Goal: Navigation & Orientation: Find specific page/section

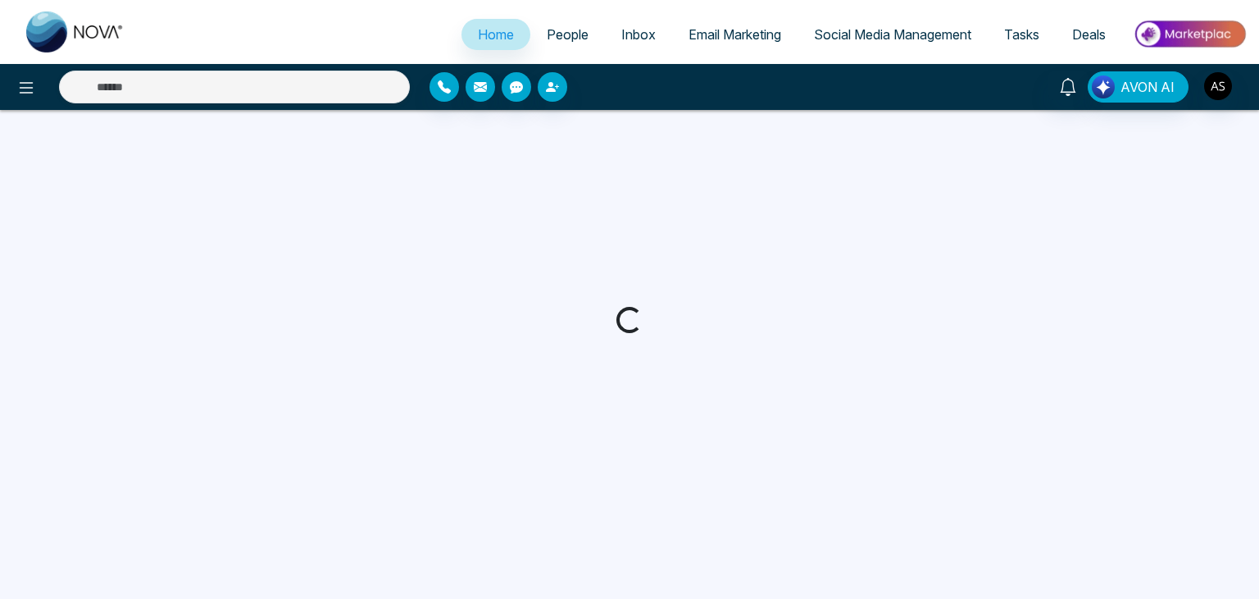
select select "*"
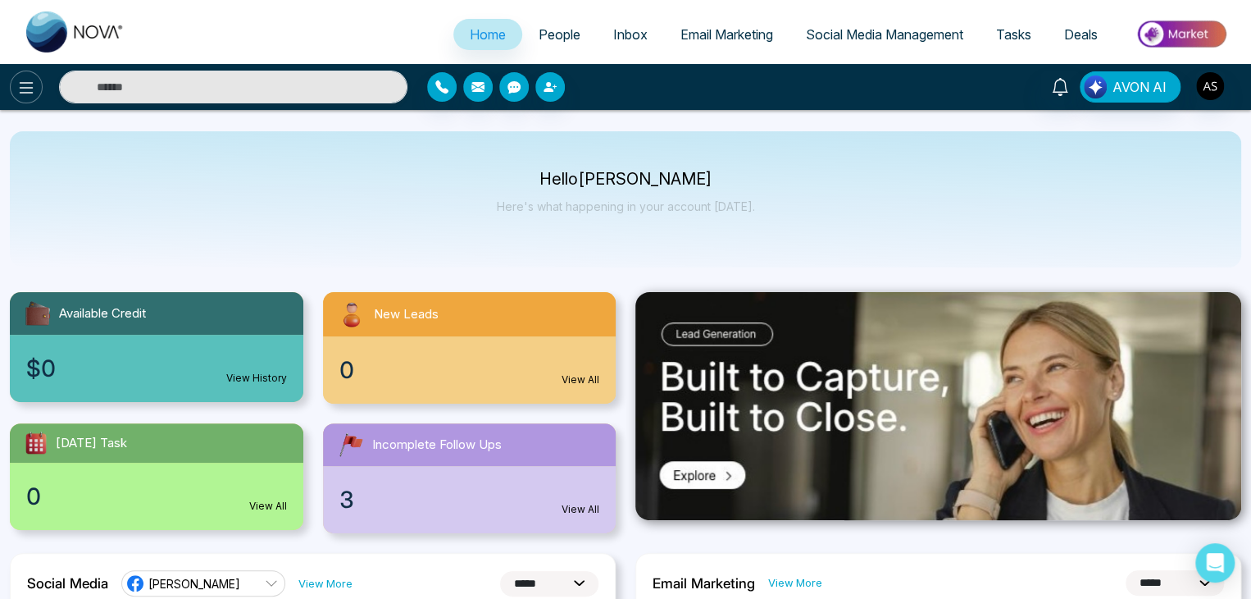
click at [34, 87] on icon at bounding box center [26, 88] width 20 height 20
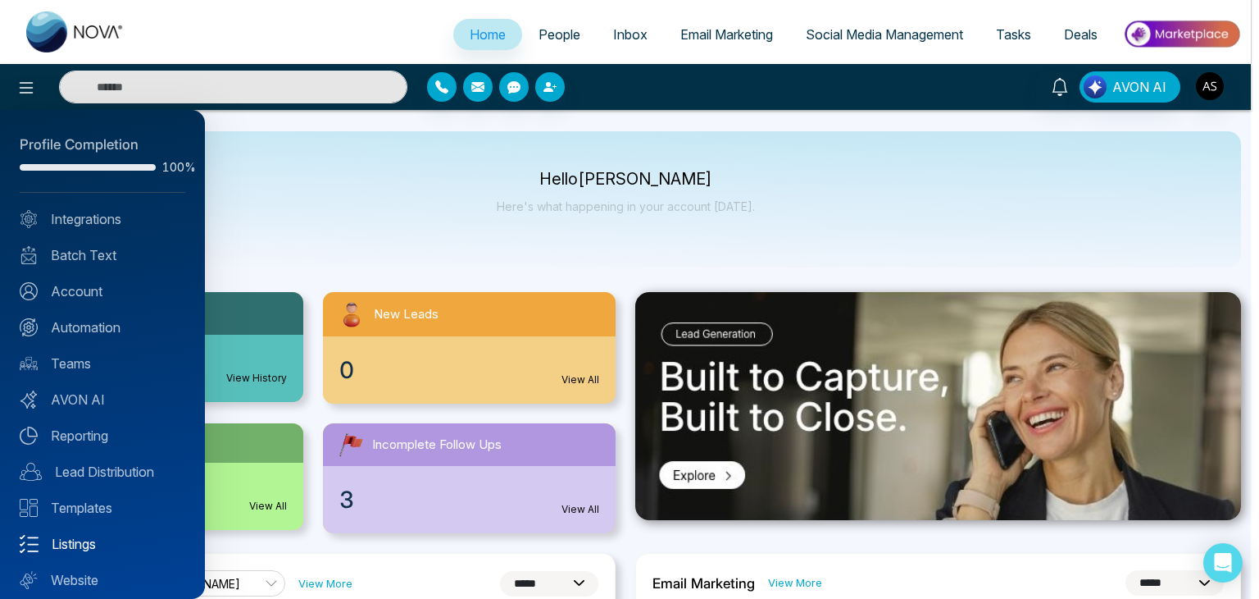
scroll to position [46, 0]
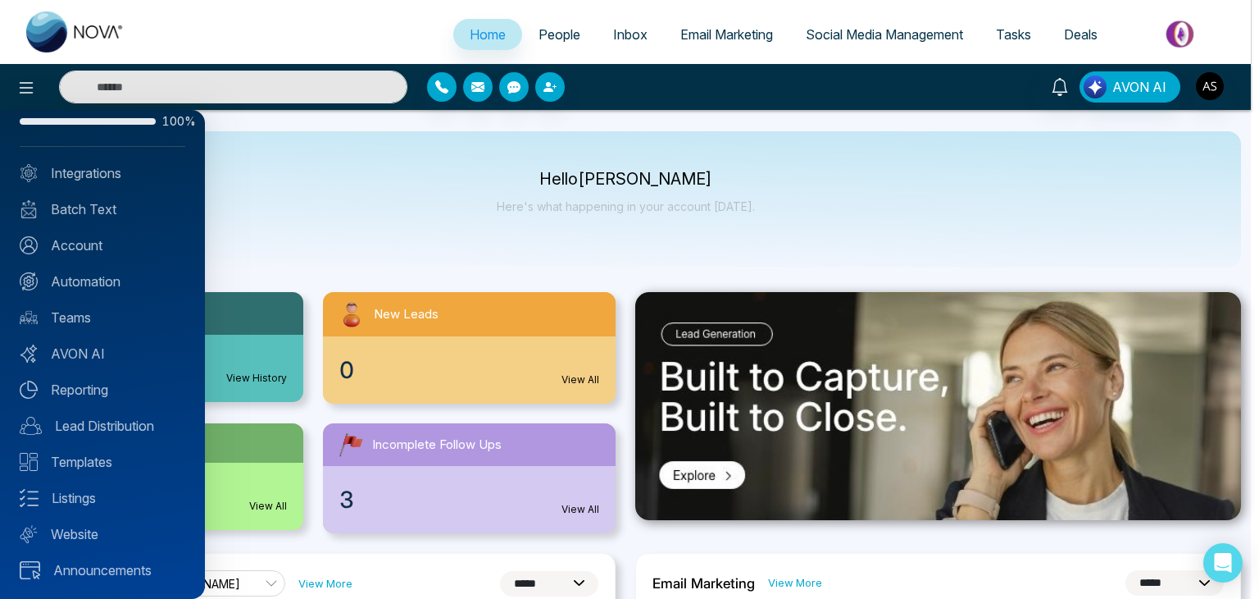
click at [138, 435] on div "Profile Completion 100% Integrations Batch Text Account Automation Teams AVON A…" at bounding box center [102, 354] width 205 height 489
click at [147, 424] on link "Lead Distribution" at bounding box center [103, 426] width 166 height 20
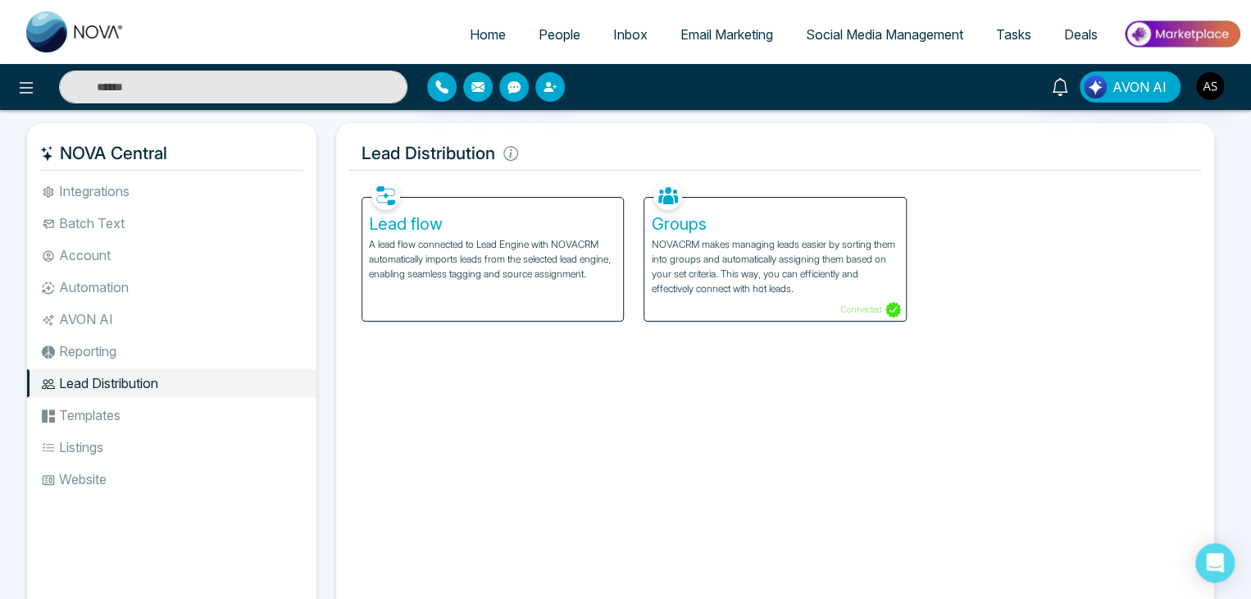
click at [535, 284] on div "Lead flow A lead flow connected to Lead Engine with NOVACRM automatically impor…" at bounding box center [492, 259] width 261 height 123
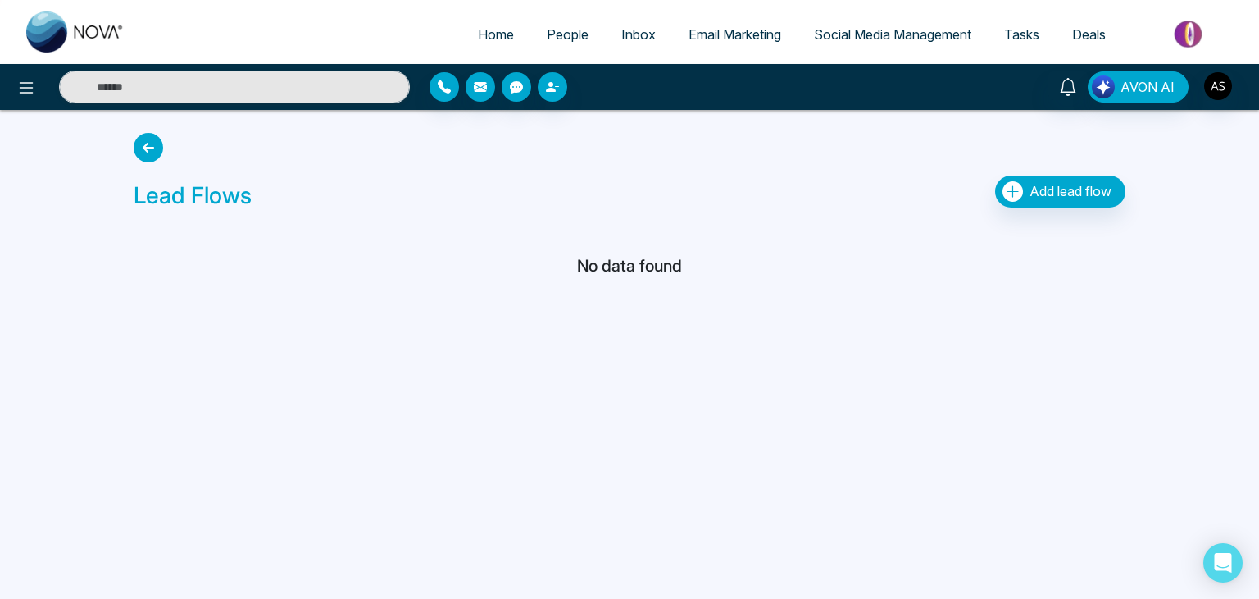
click at [488, 35] on span "Home" at bounding box center [496, 34] width 36 height 16
select select "*"
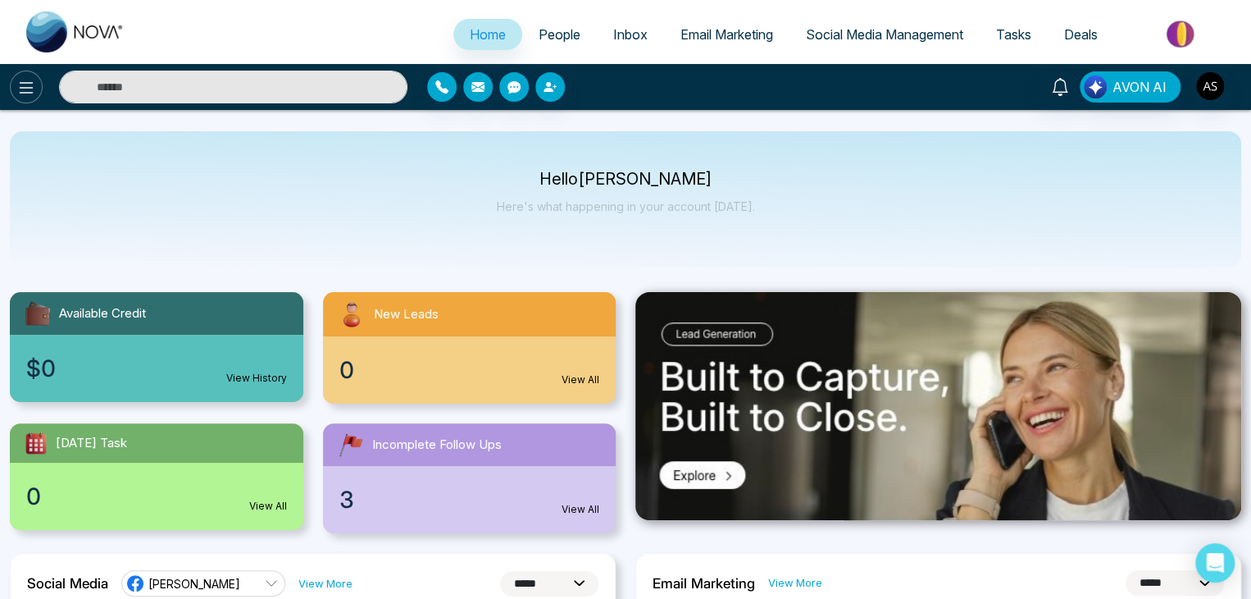
click at [34, 90] on icon at bounding box center [26, 88] width 20 height 20
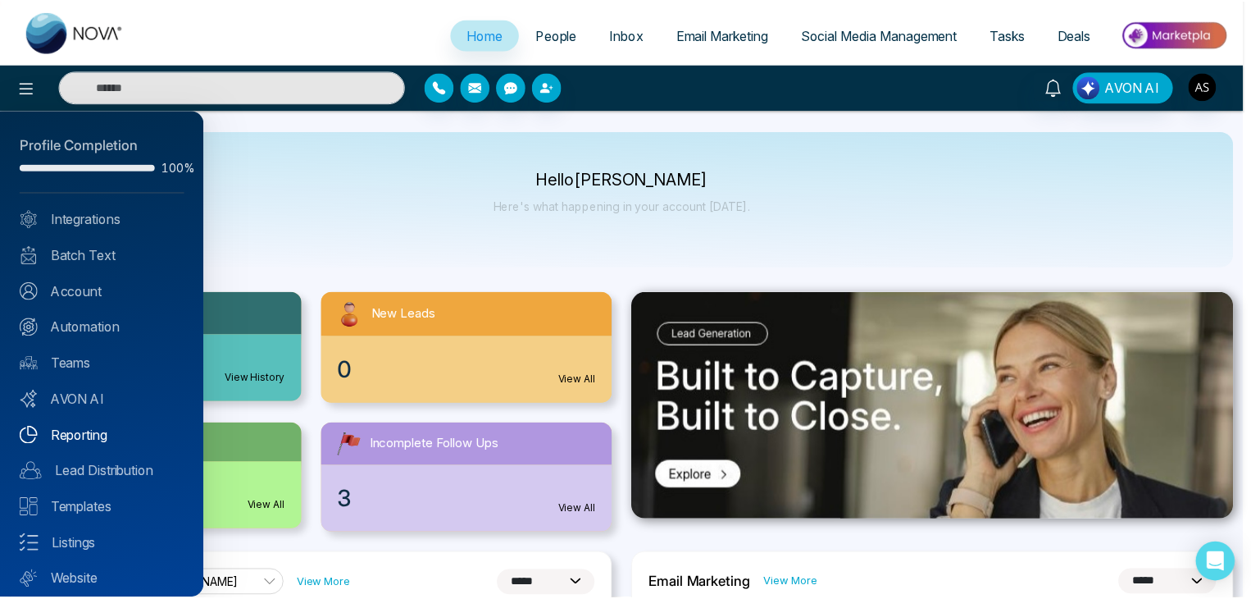
scroll to position [46, 0]
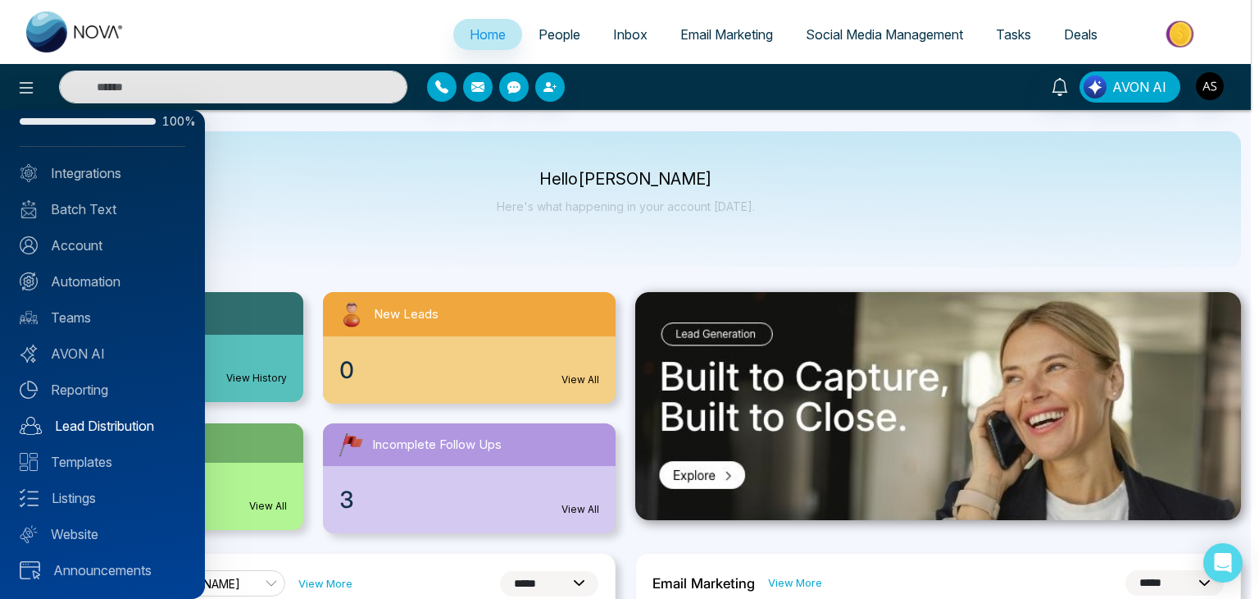
click at [143, 426] on link "Lead Distribution" at bounding box center [103, 426] width 166 height 20
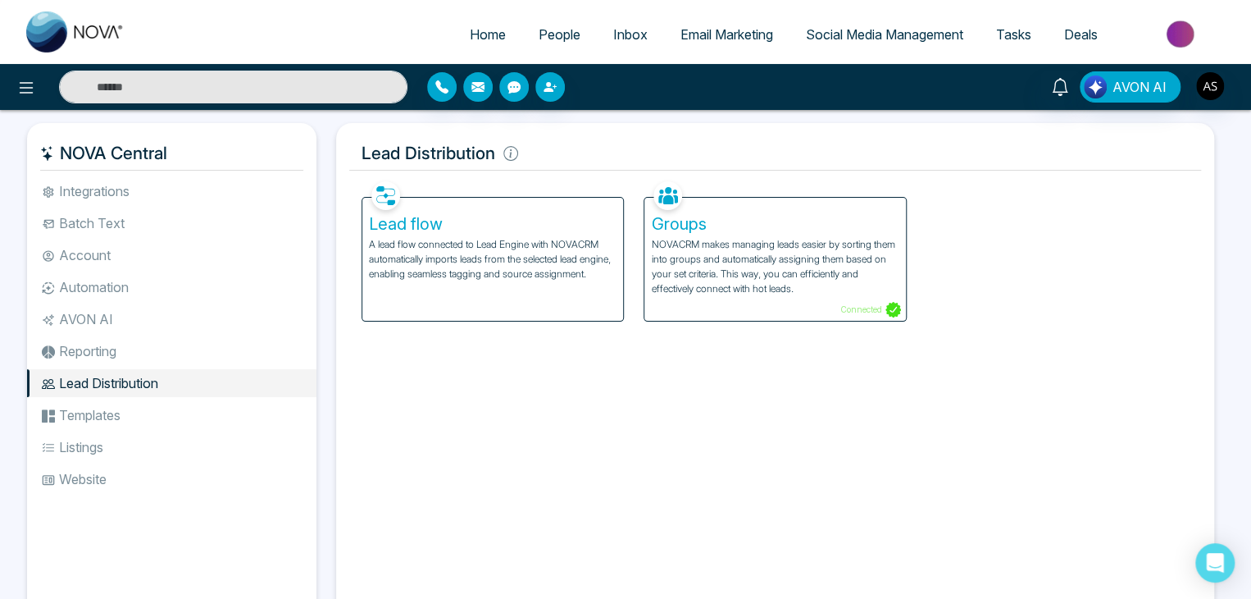
click at [482, 25] on link "Home" at bounding box center [487, 34] width 69 height 31
select select "*"
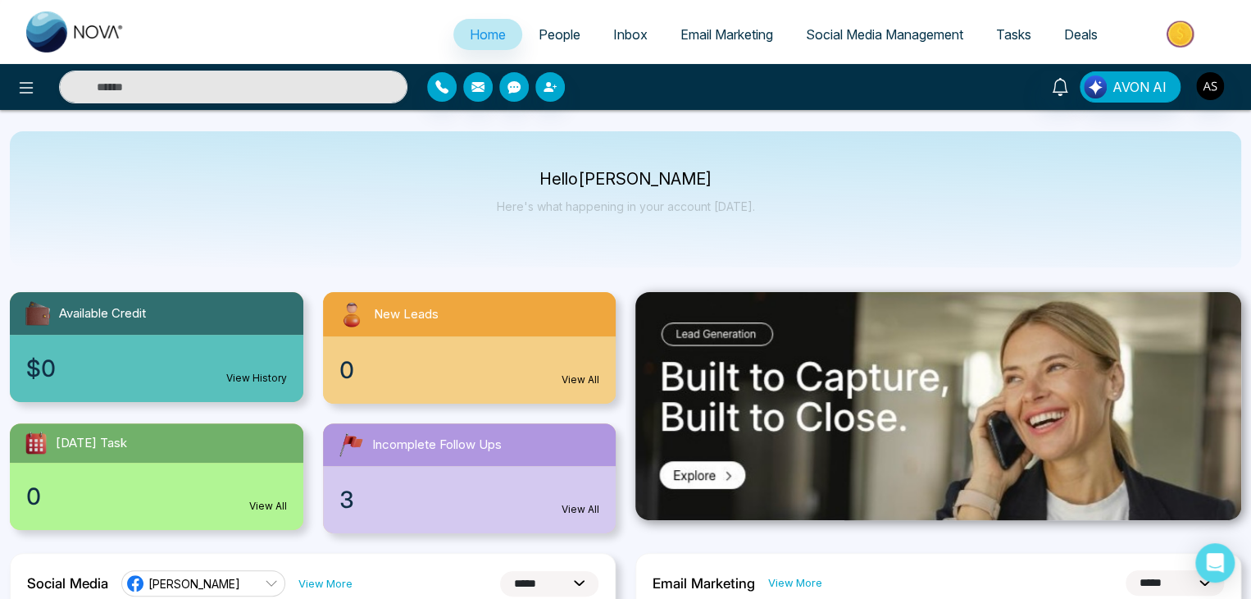
click at [627, 34] on span "Inbox" at bounding box center [630, 34] width 34 height 16
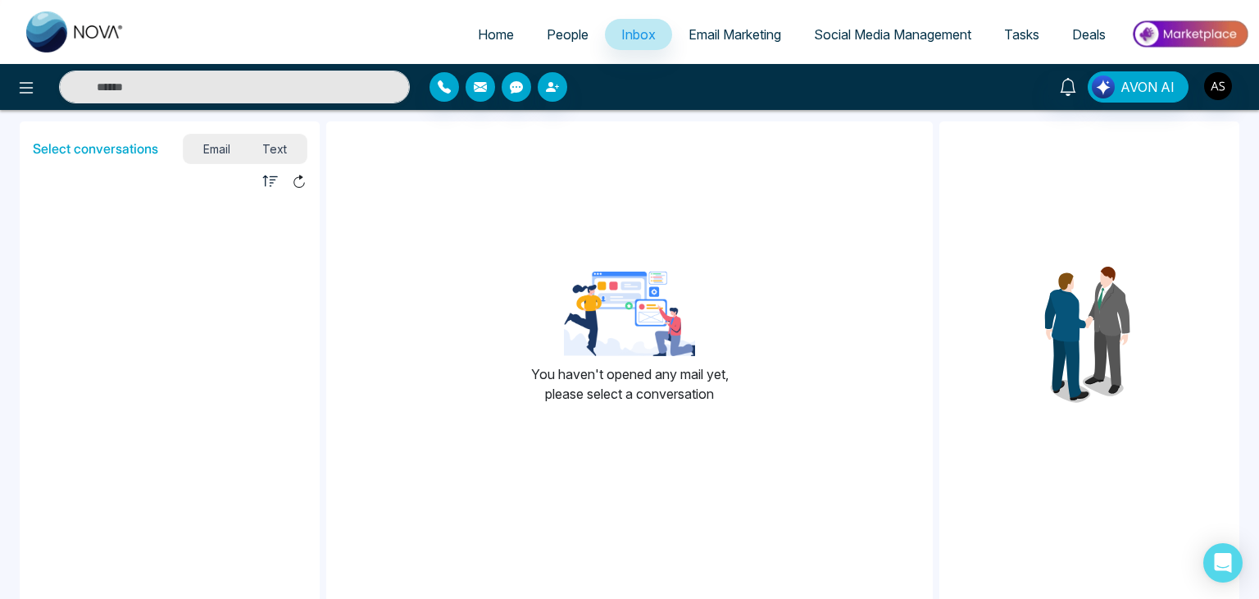
click at [562, 33] on span "People" at bounding box center [568, 34] width 42 height 16
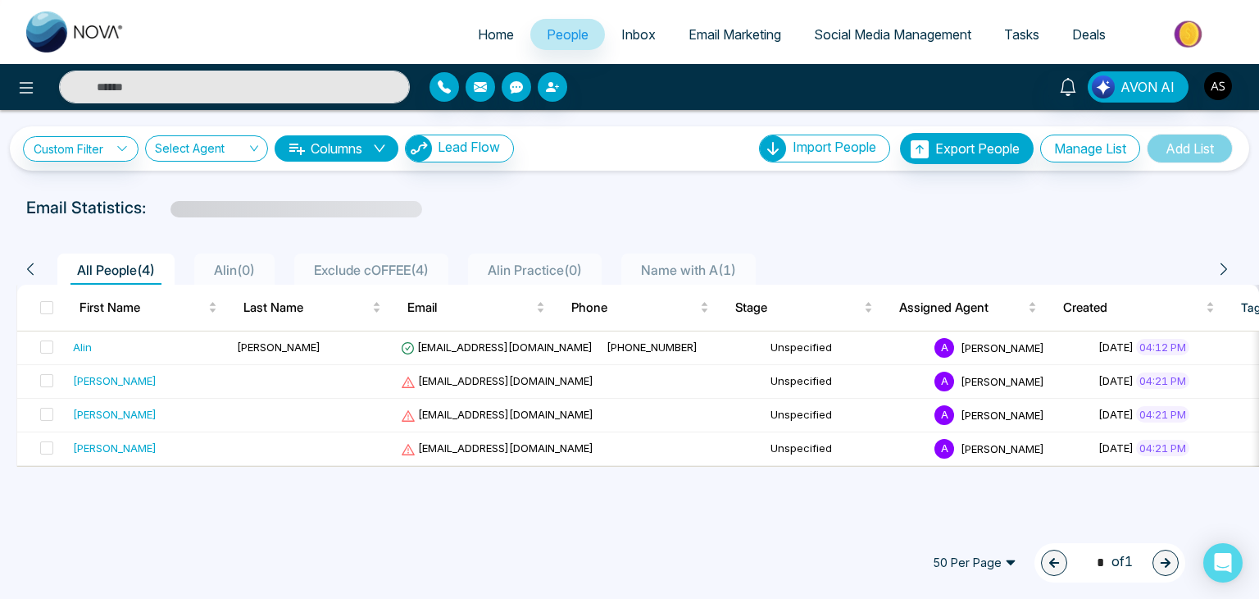
click at [715, 36] on span "Email Marketing" at bounding box center [735, 34] width 93 height 16
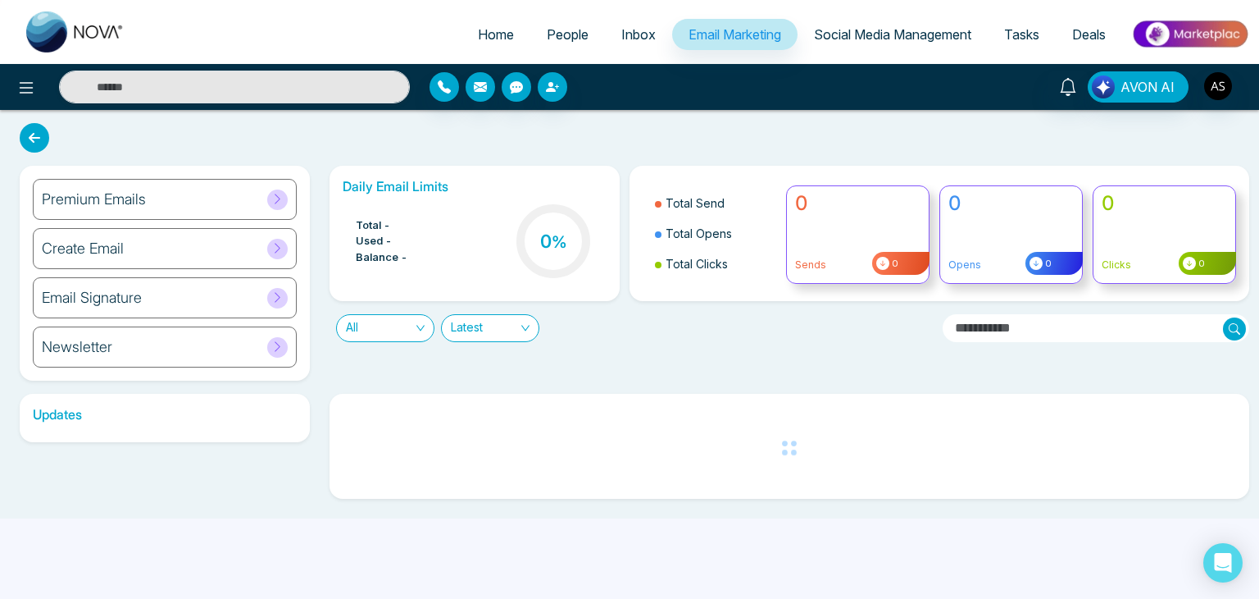
click at [507, 26] on link "Home" at bounding box center [496, 34] width 69 height 31
select select "*"
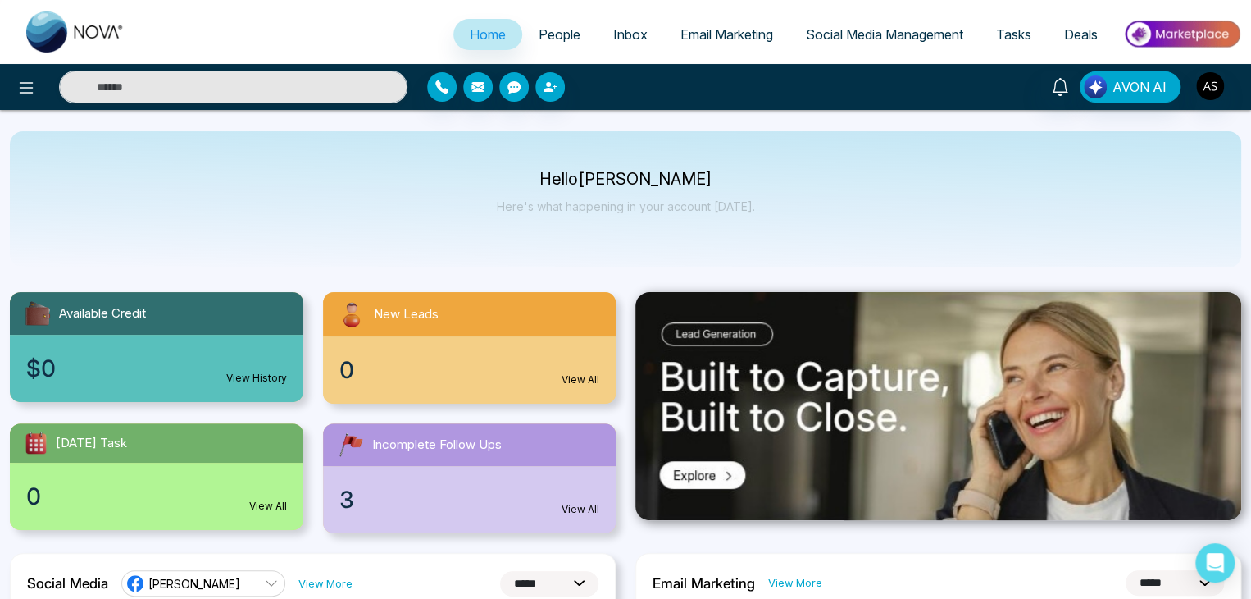
click at [762, 230] on div "Hello [PERSON_NAME] Here's what happening in your account [DATE]." at bounding box center [626, 199] width 1232 height 136
click at [1211, 64] on div "AVON AI" at bounding box center [625, 87] width 1251 height 46
click at [1211, 75] on img "button" at bounding box center [1210, 86] width 28 height 28
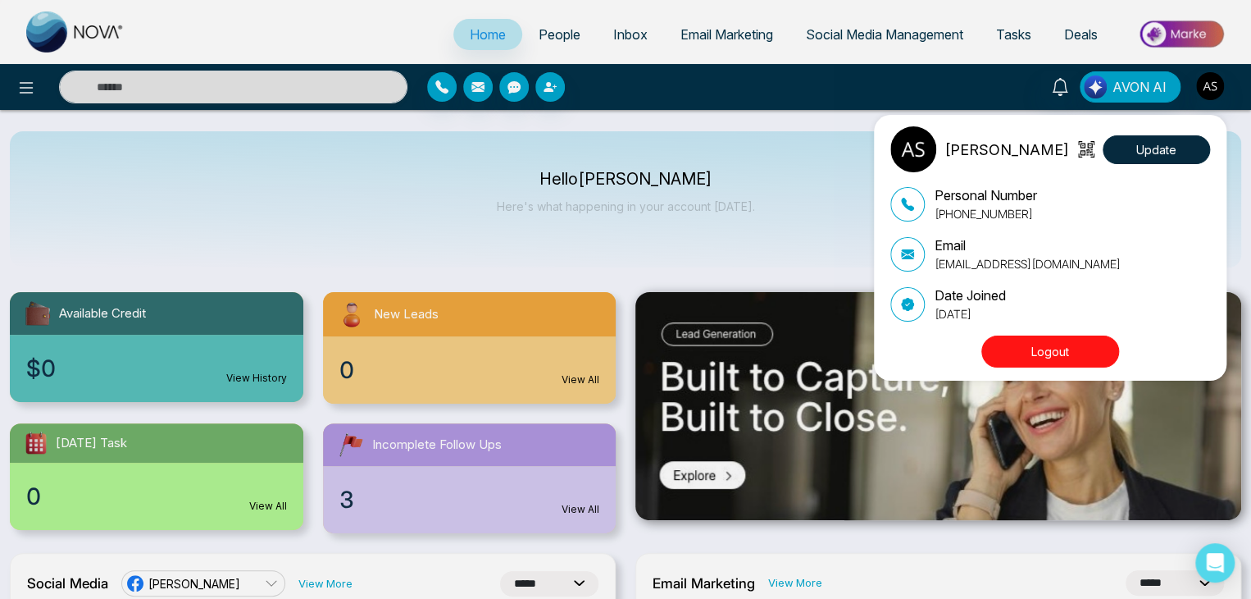
click at [1092, 352] on button "Logout" at bounding box center [1050, 351] width 138 height 32
